Goal: Book appointment/travel/reservation

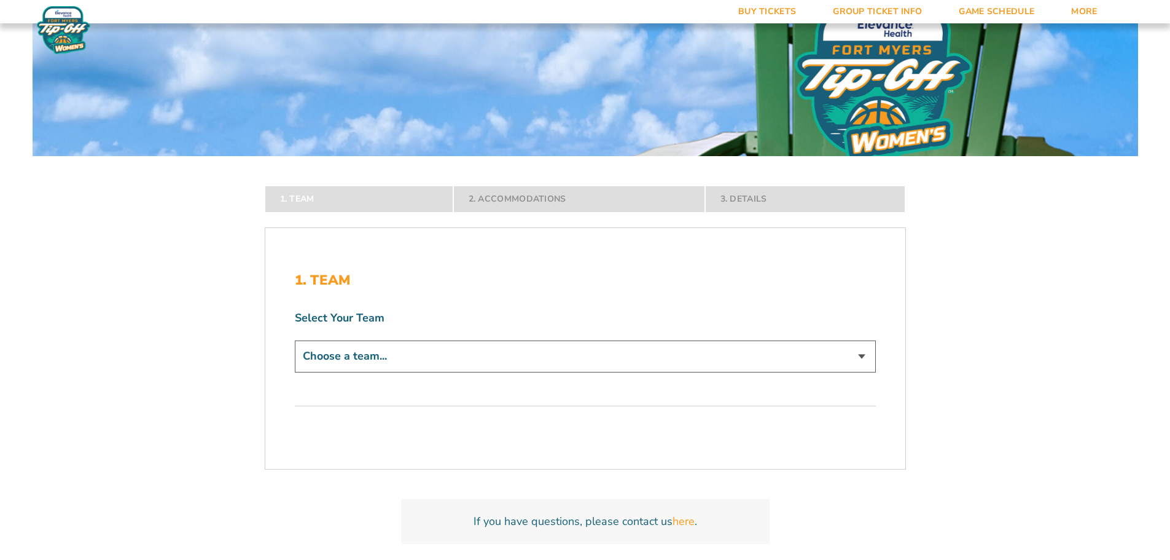
scroll to position [369, 0]
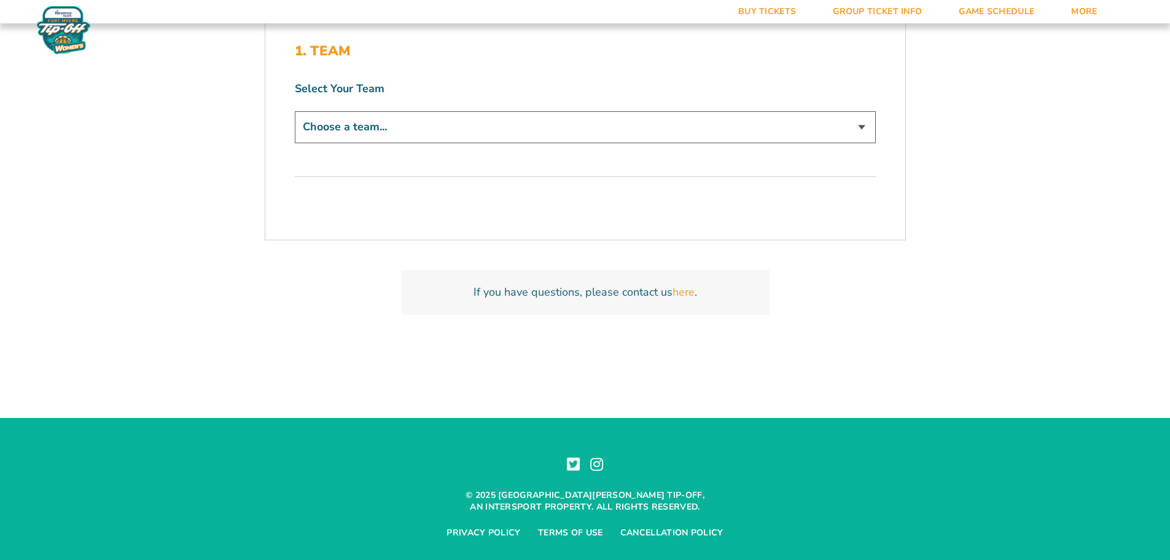
click at [466, 109] on div "Select Your Team Choose a team... Abilene Christian Wildcats Bradley Braves But…" at bounding box center [585, 113] width 581 height 65
click at [461, 131] on select "Choose a team... Abilene Christian Wildcats Bradley Braves Butler Bulldogs Dayt…" at bounding box center [585, 126] width 581 height 31
select select "12290"
click at [295, 111] on select "Choose a team... Abilene Christian Wildcats Bradley Braves Butler Bulldogs Dayt…" at bounding box center [585, 126] width 581 height 31
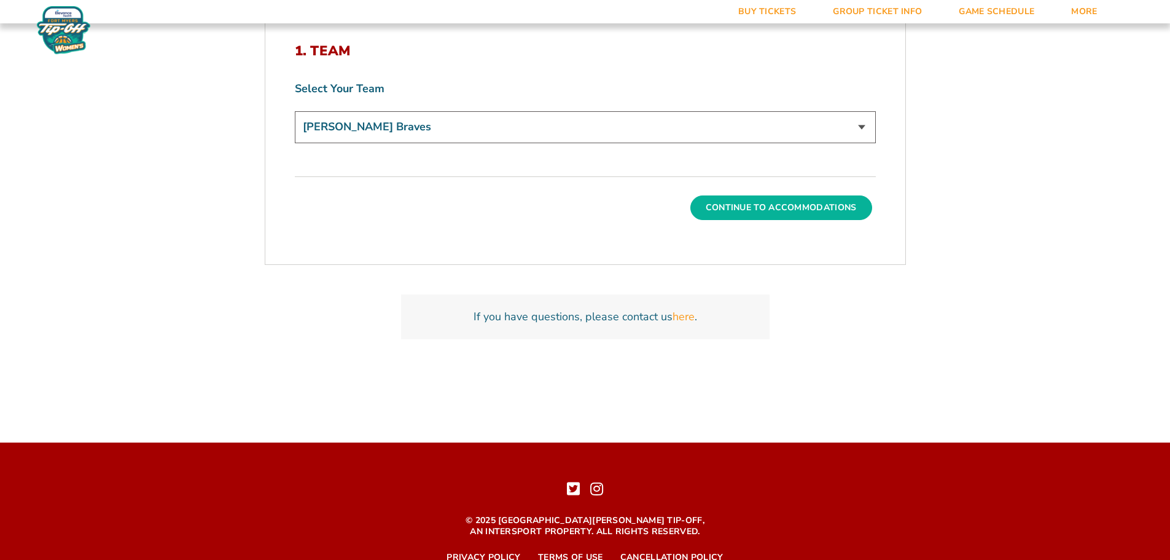
click at [783, 208] on button "Continue To Accommodations" at bounding box center [782, 207] width 182 height 25
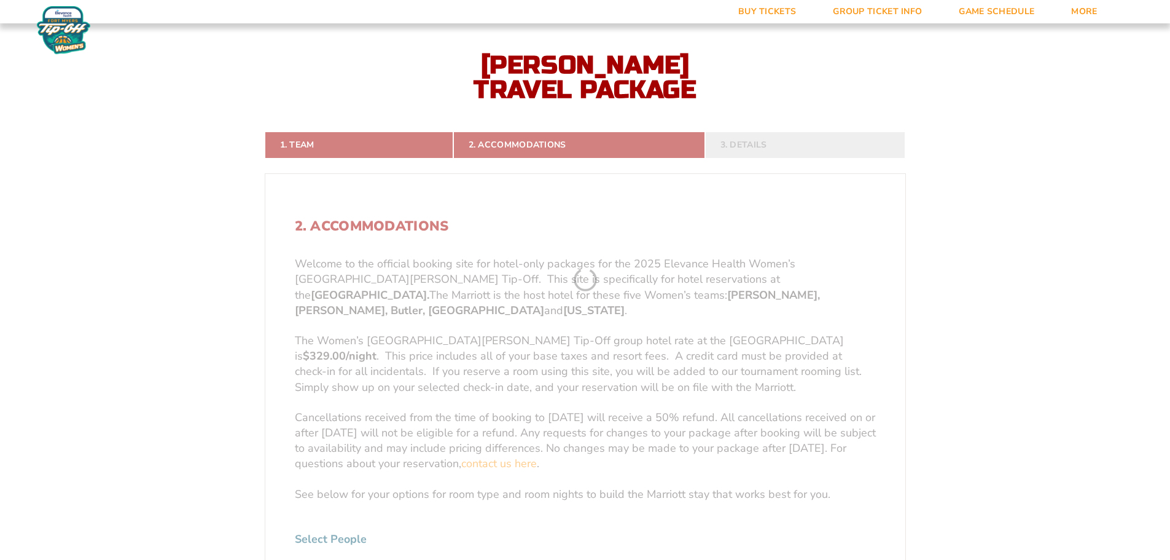
scroll to position [265, 0]
